Goal: Information Seeking & Learning: Learn about a topic

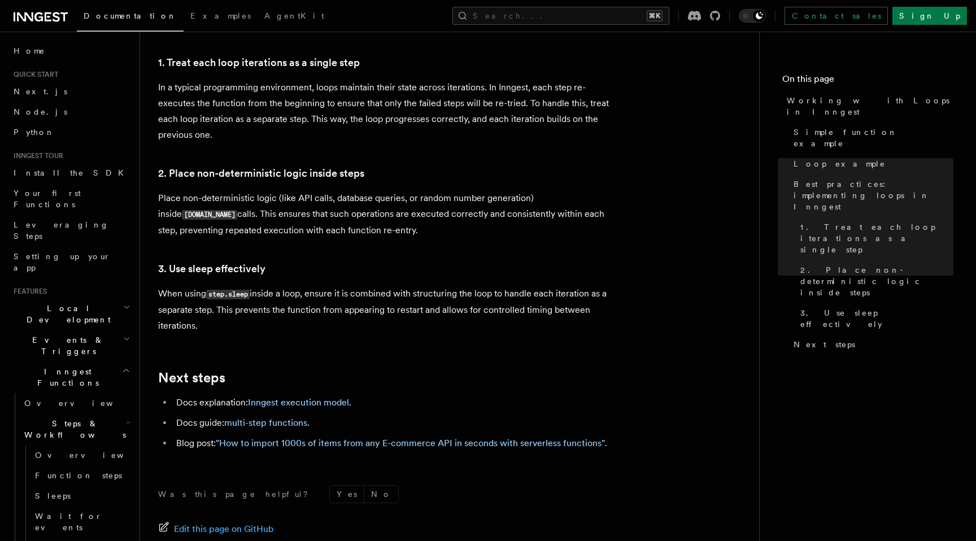
scroll to position [1827, 0]
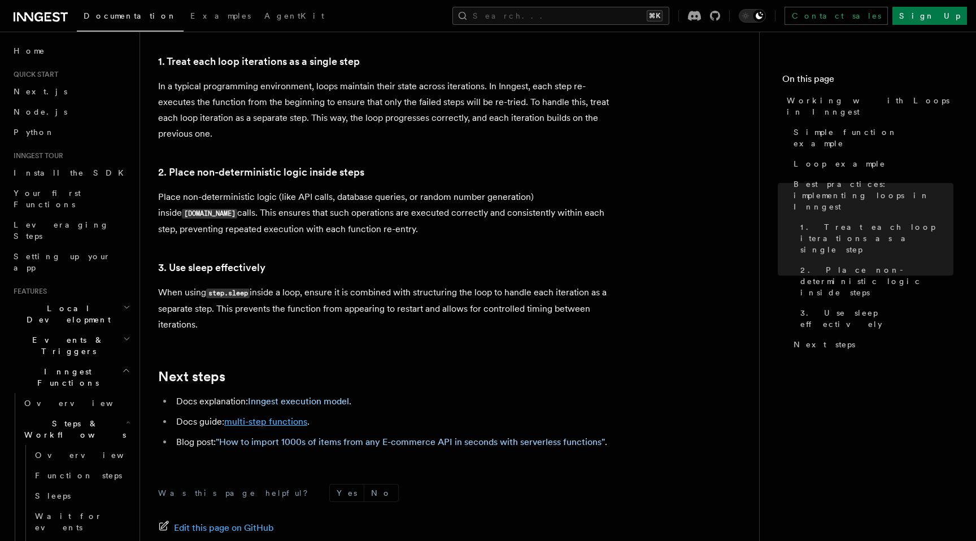
click at [284, 416] on link "multi-step functions" at bounding box center [265, 421] width 83 height 11
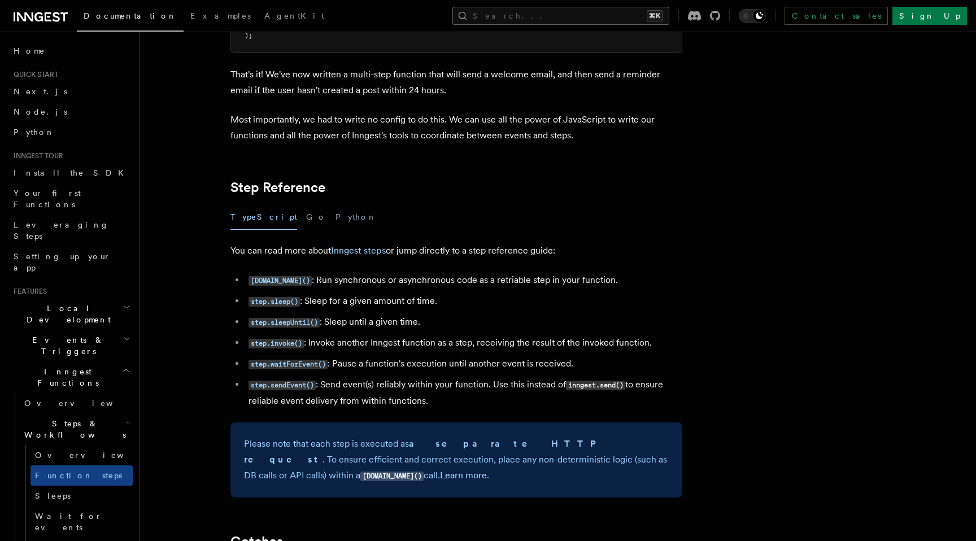
scroll to position [1863, 0]
click at [75, 366] on span "Inngest Functions" at bounding box center [65, 377] width 113 height 23
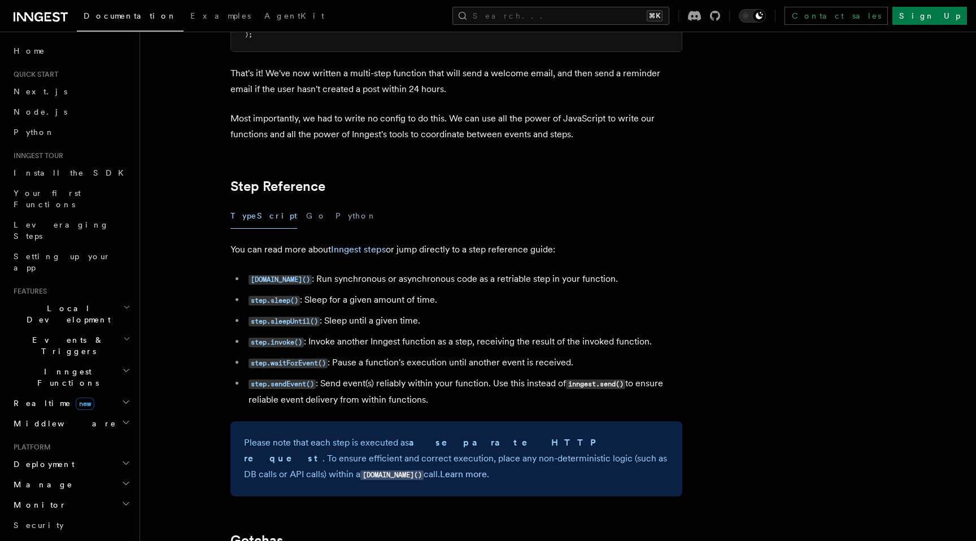
click at [73, 366] on span "Inngest Functions" at bounding box center [65, 377] width 113 height 23
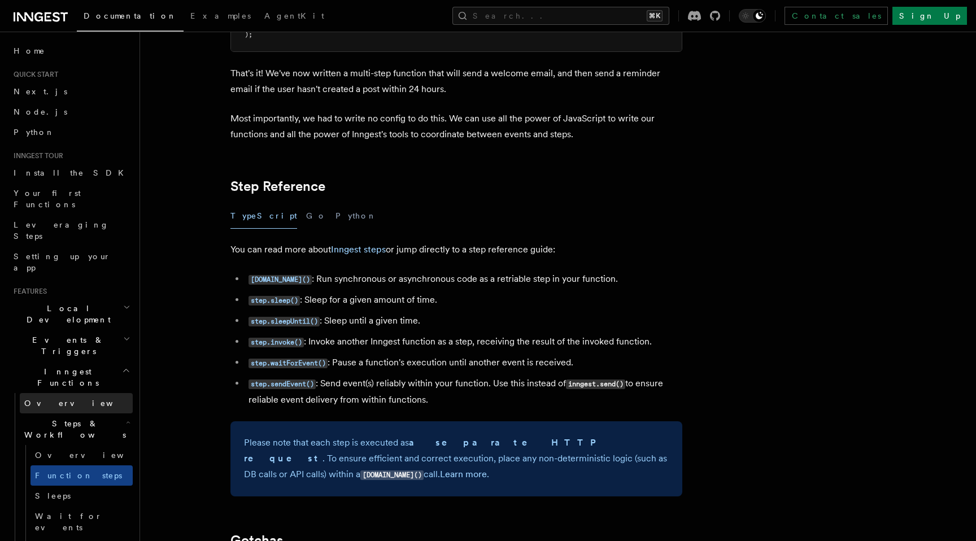
click at [62, 393] on link "Overview" at bounding box center [76, 403] width 113 height 20
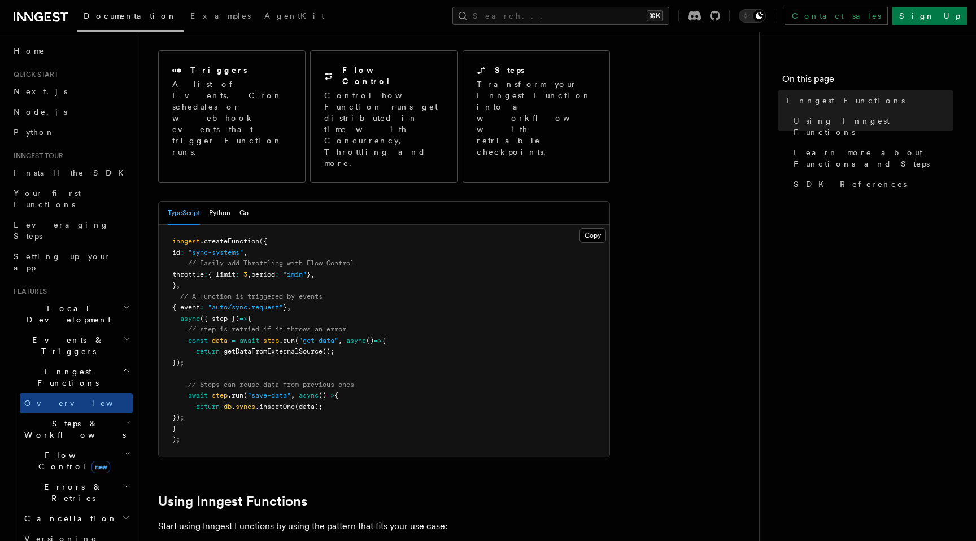
scroll to position [120, 0]
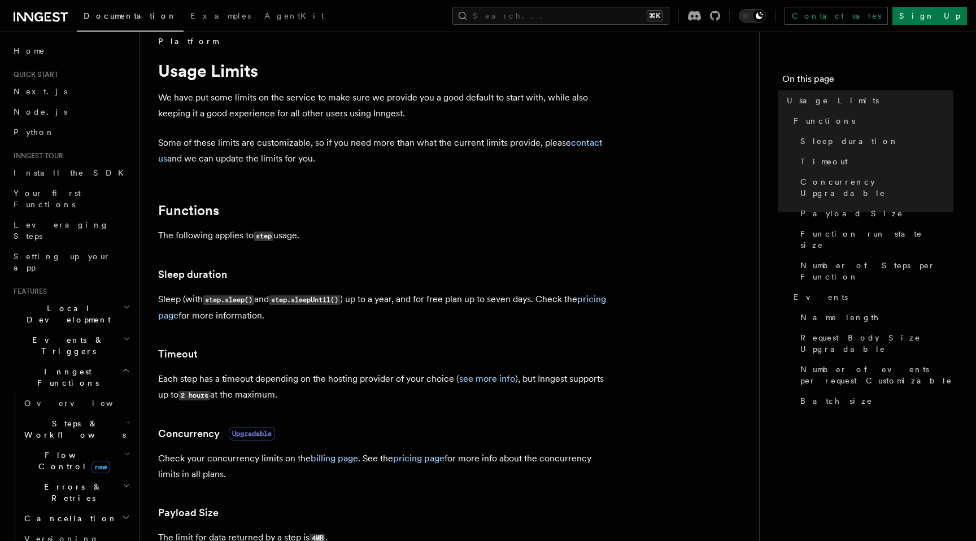
scroll to position [16, 0]
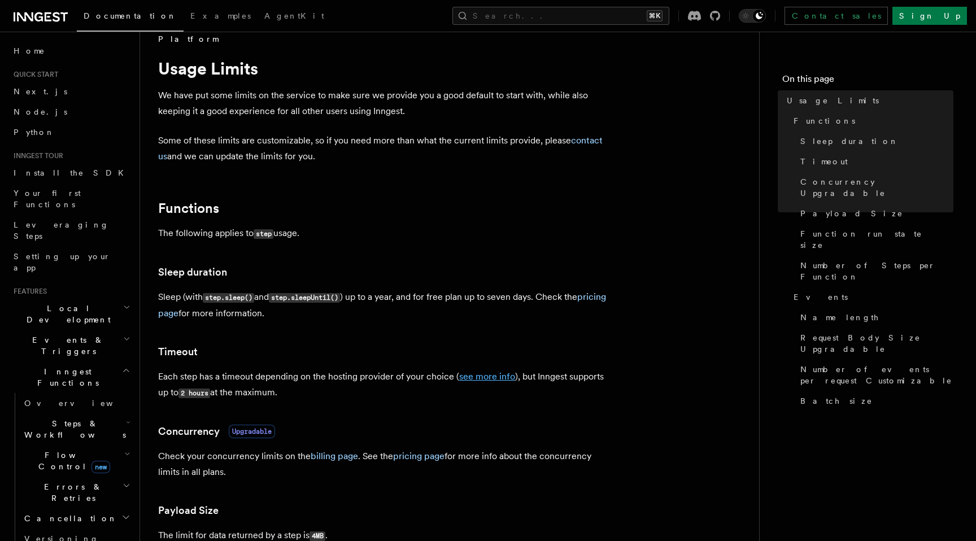
click at [474, 375] on link "see more info" at bounding box center [487, 376] width 56 height 11
